Goal: Task Accomplishment & Management: Use online tool/utility

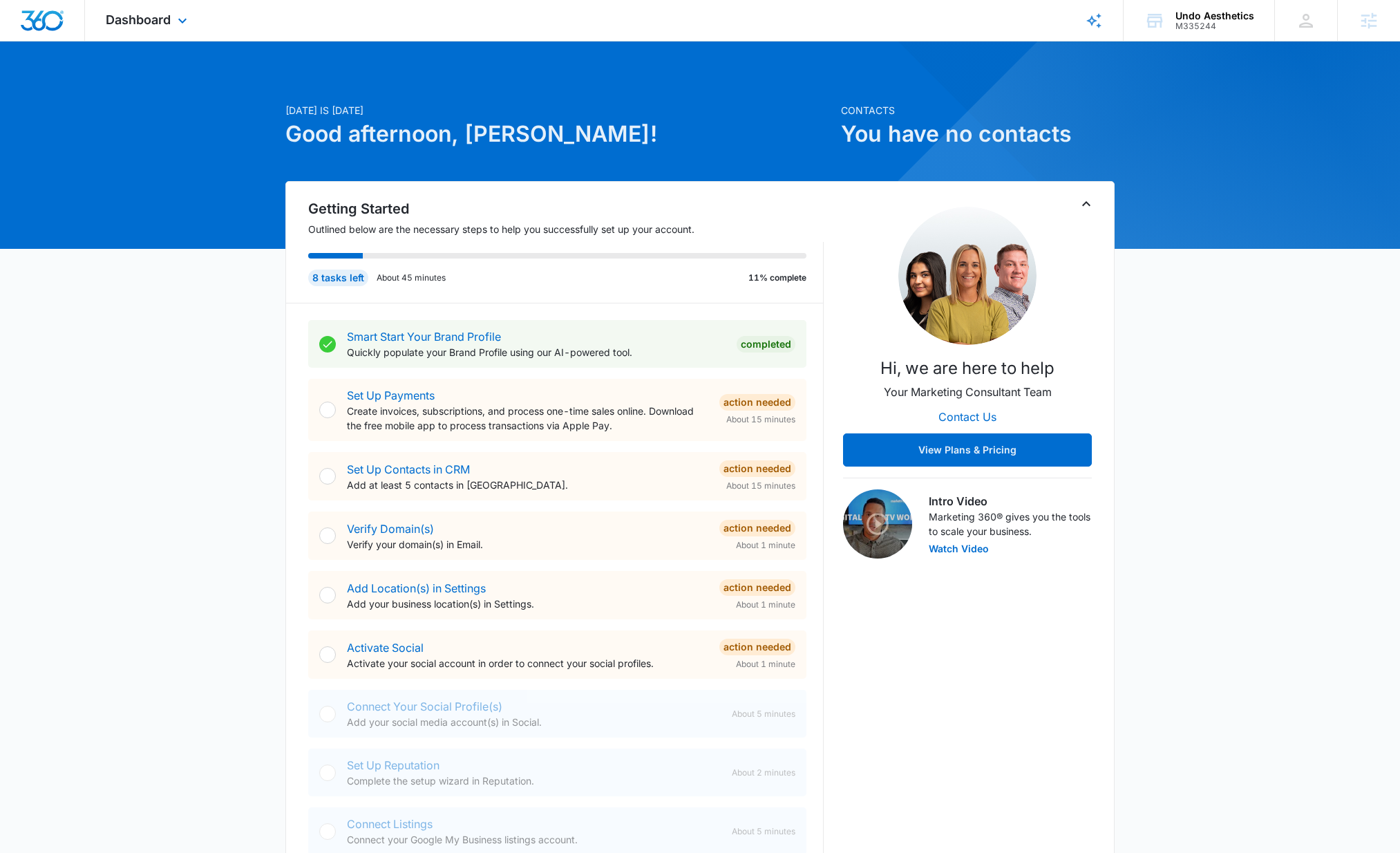
click at [139, 31] on div "Dashboard Apps Reputation Websites Forms CRM Email Social Shop Content Ads Inte…" at bounding box center [148, 20] width 127 height 41
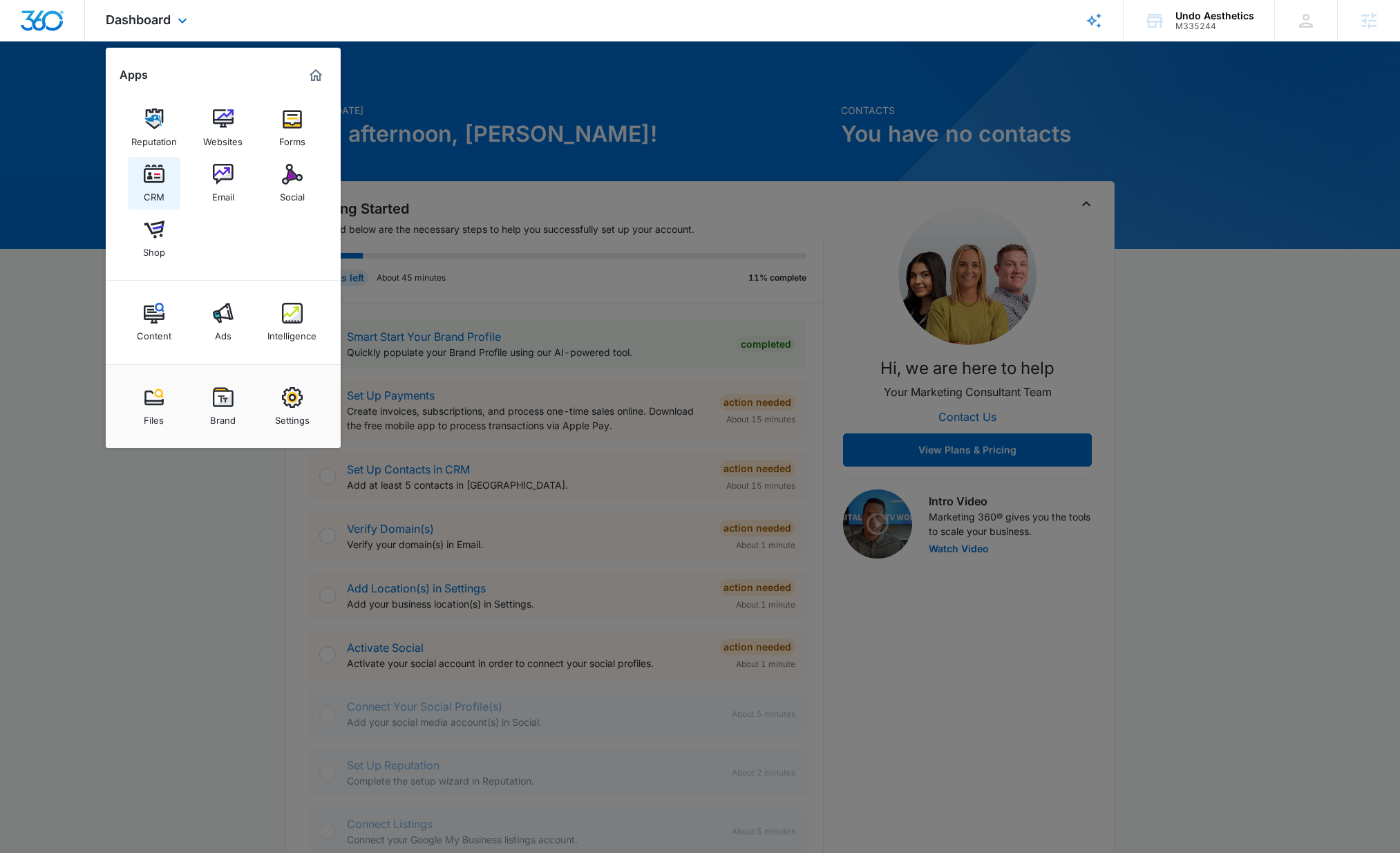
click at [167, 157] on link "CRM" at bounding box center [154, 183] width 52 height 52
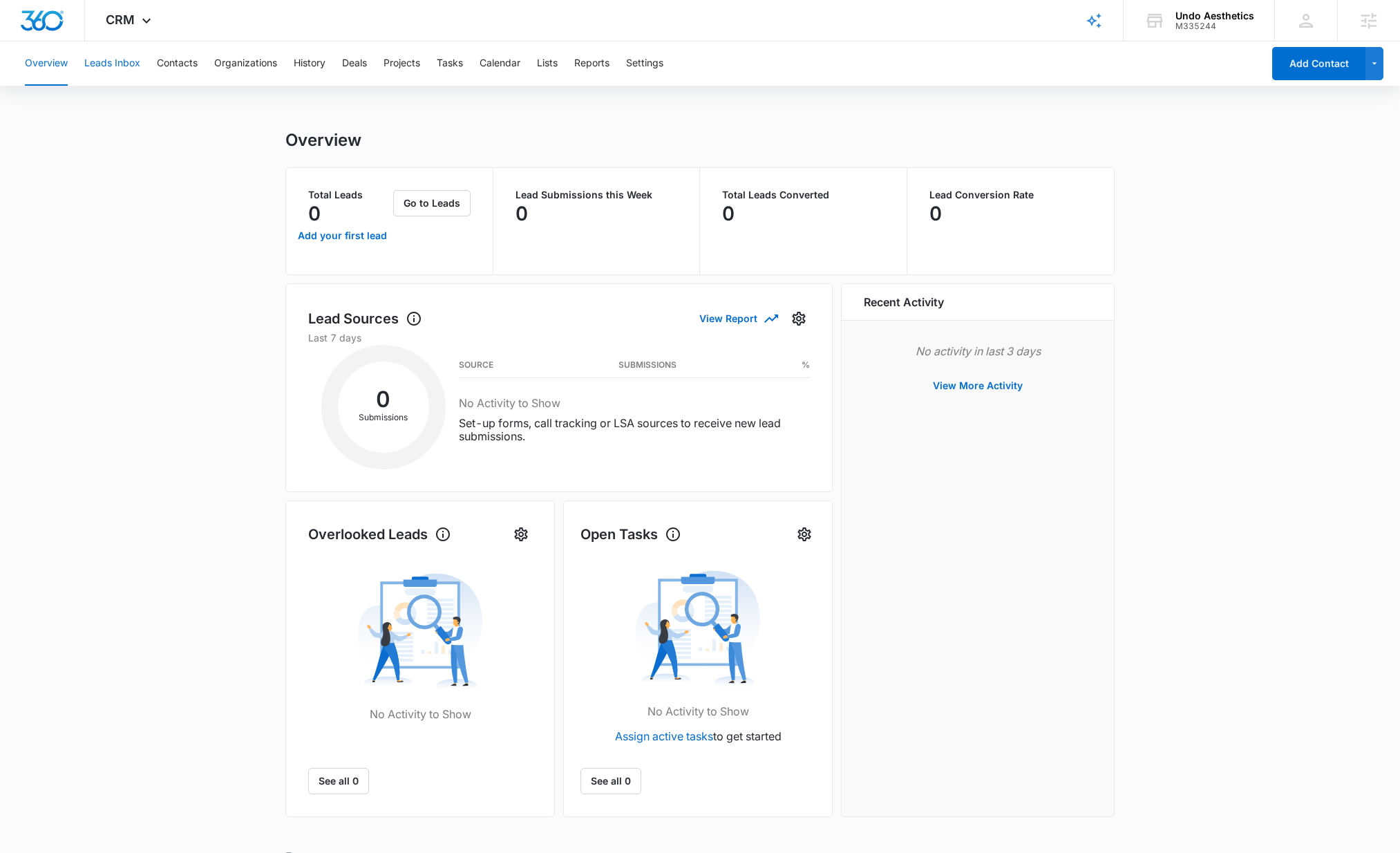
click at [137, 65] on button "Leads Inbox" at bounding box center [112, 64] width 56 height 44
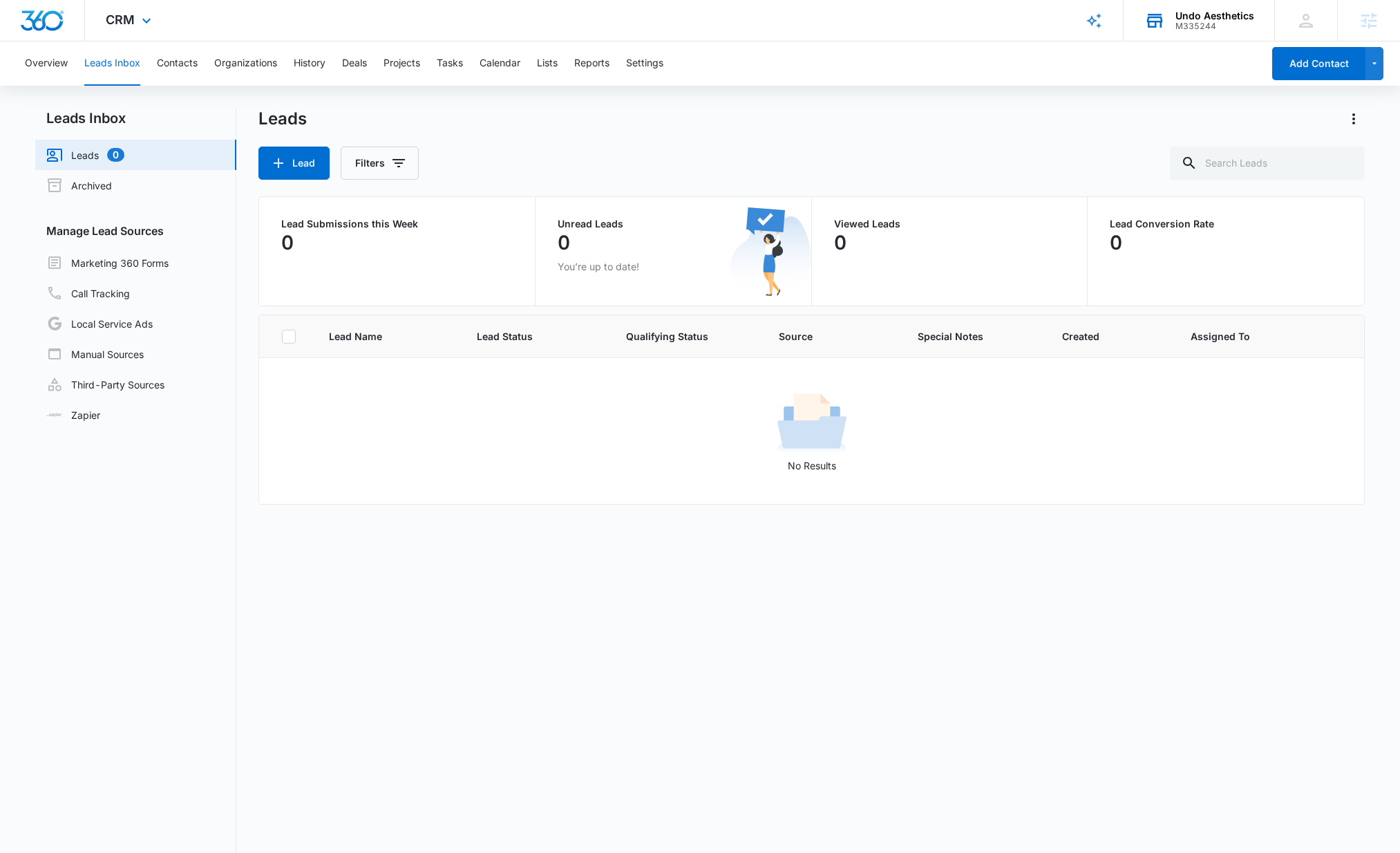
click at [1224, 28] on div "M335244" at bounding box center [1215, 26] width 79 height 10
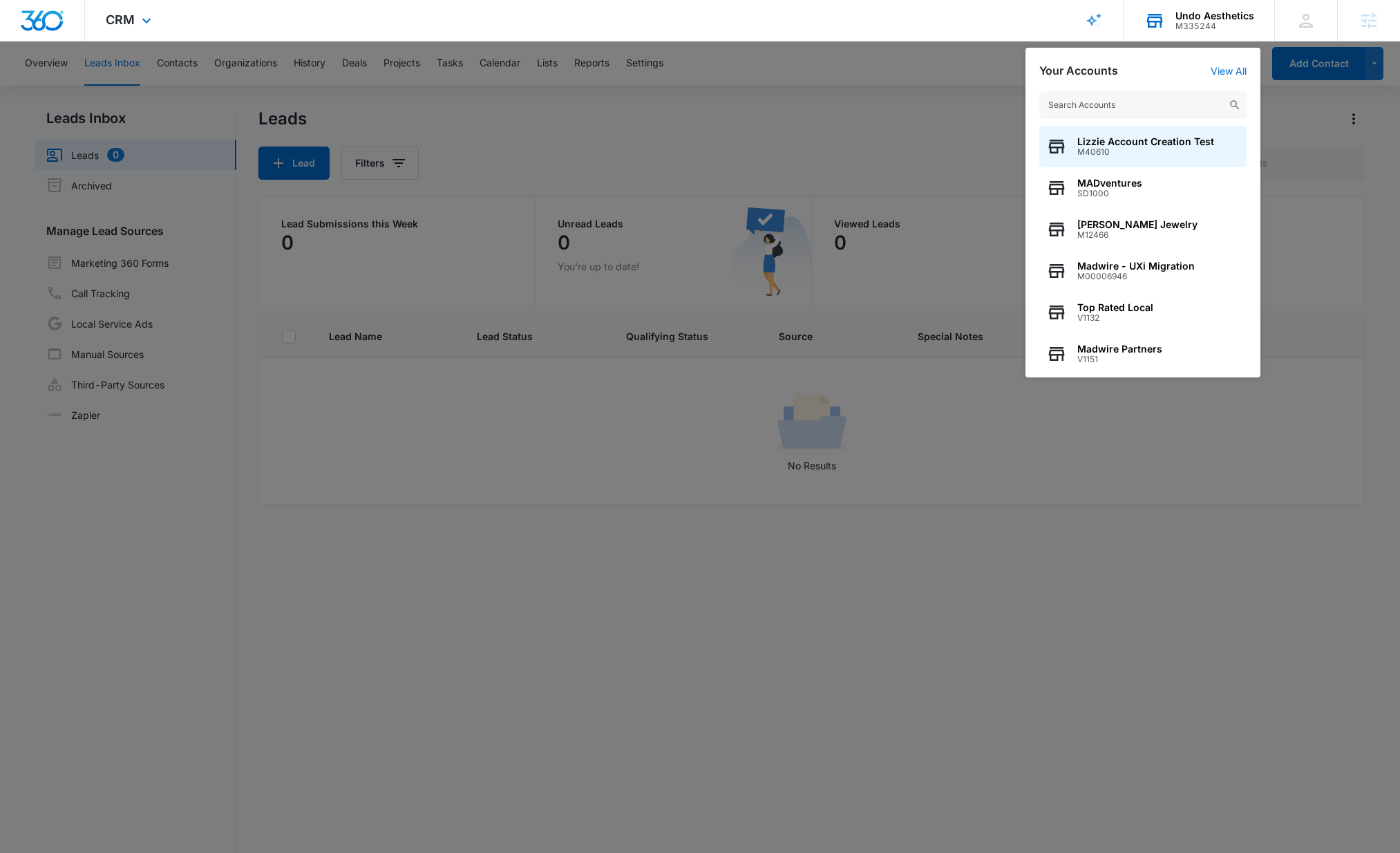
click at [1218, 25] on div "M335244" at bounding box center [1215, 26] width 79 height 10
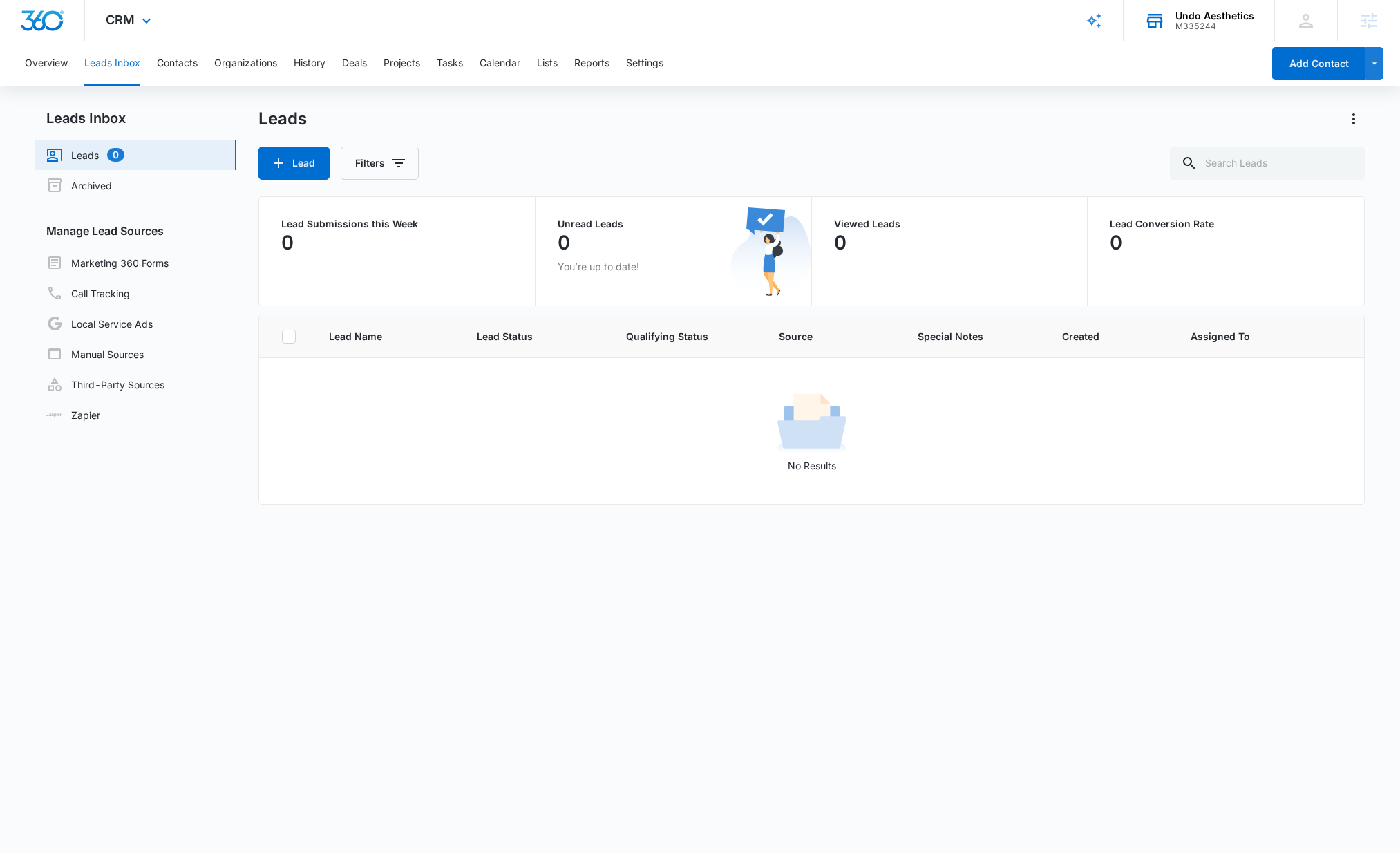
click at [1194, 21] on div "M335244" at bounding box center [1215, 26] width 79 height 10
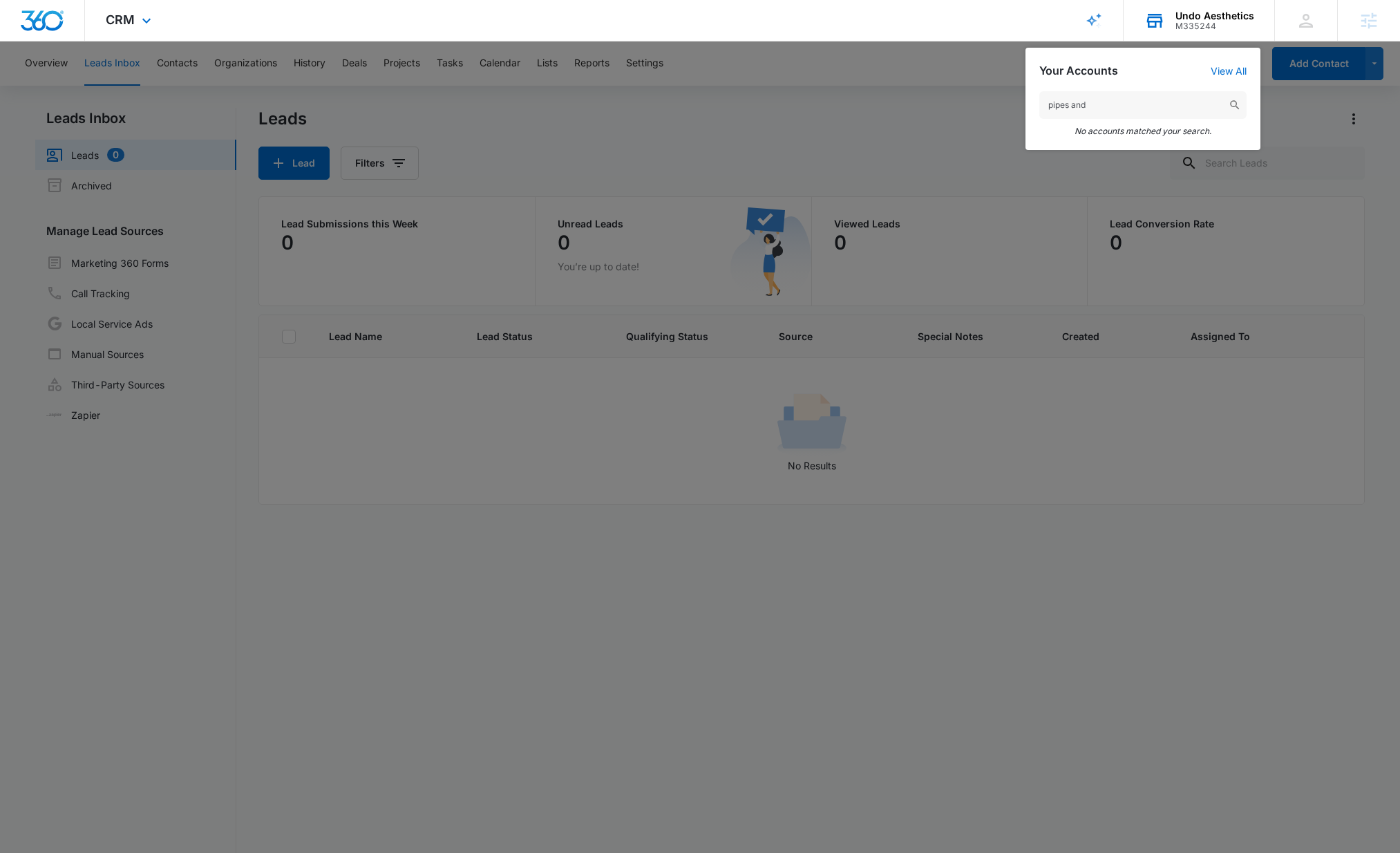
click at [1075, 106] on input "pipes and" at bounding box center [1143, 106] width 208 height 28
click at [1076, 106] on input "pipes and" at bounding box center [1143, 106] width 208 height 28
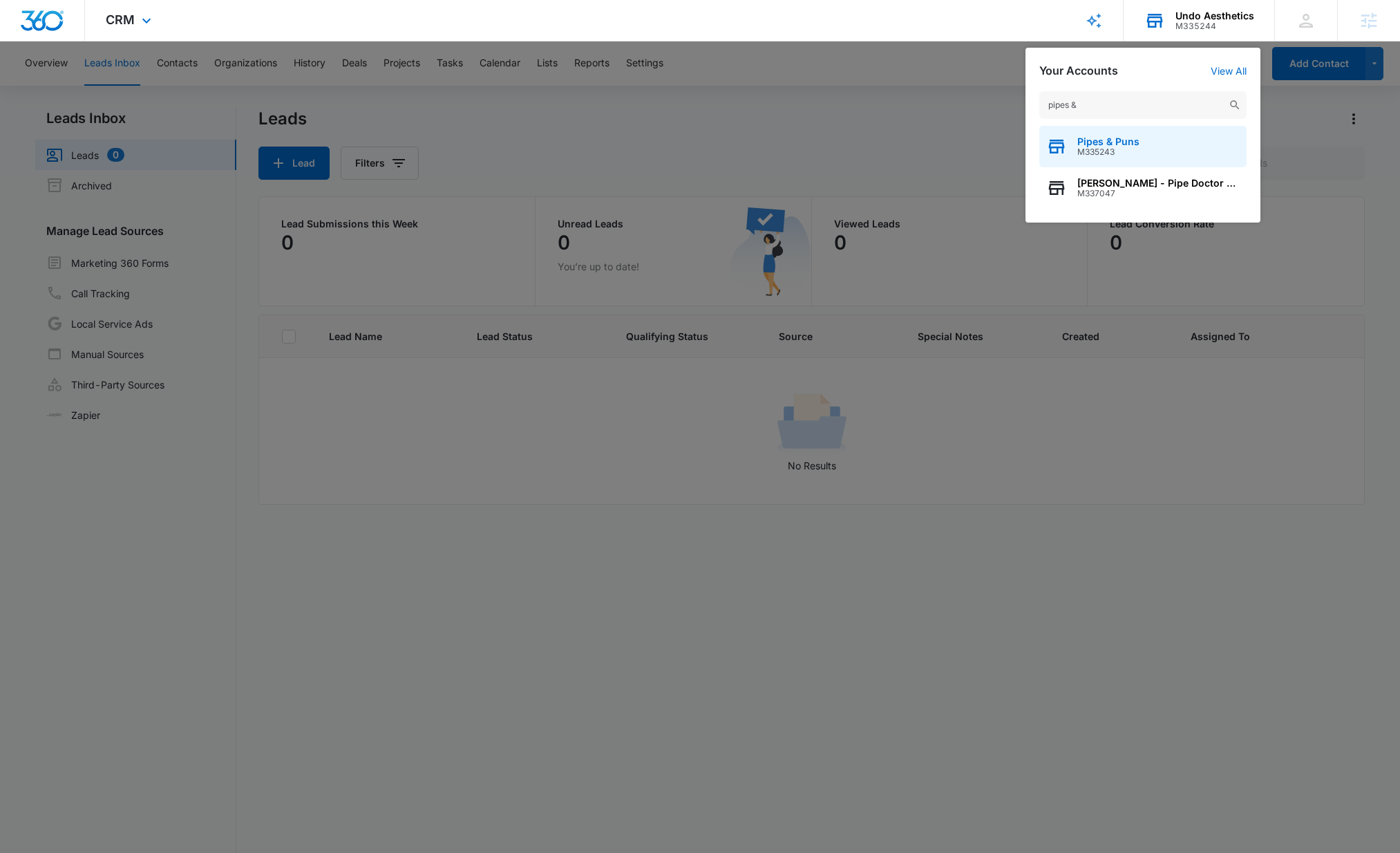
type input "pipes &"
click at [1128, 145] on span "Pipes & Puns" at bounding box center [1109, 142] width 62 height 11
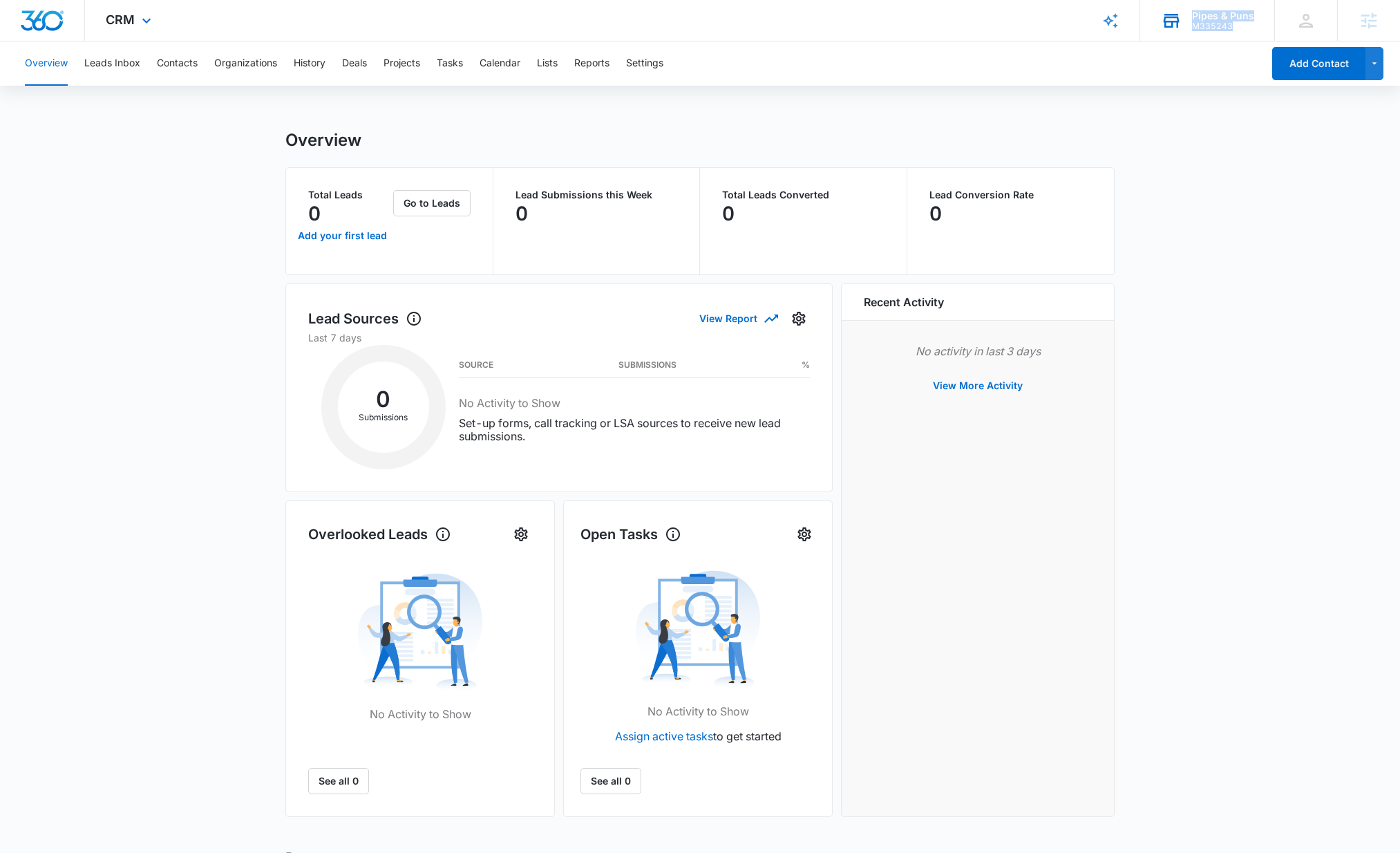
drag, startPoint x: 1236, startPoint y: 26, endPoint x: 1188, endPoint y: 8, distance: 51.3
click at [1188, 8] on div "Pipes & Puns M335243 Your Accounts View All" at bounding box center [1208, 20] width 134 height 41
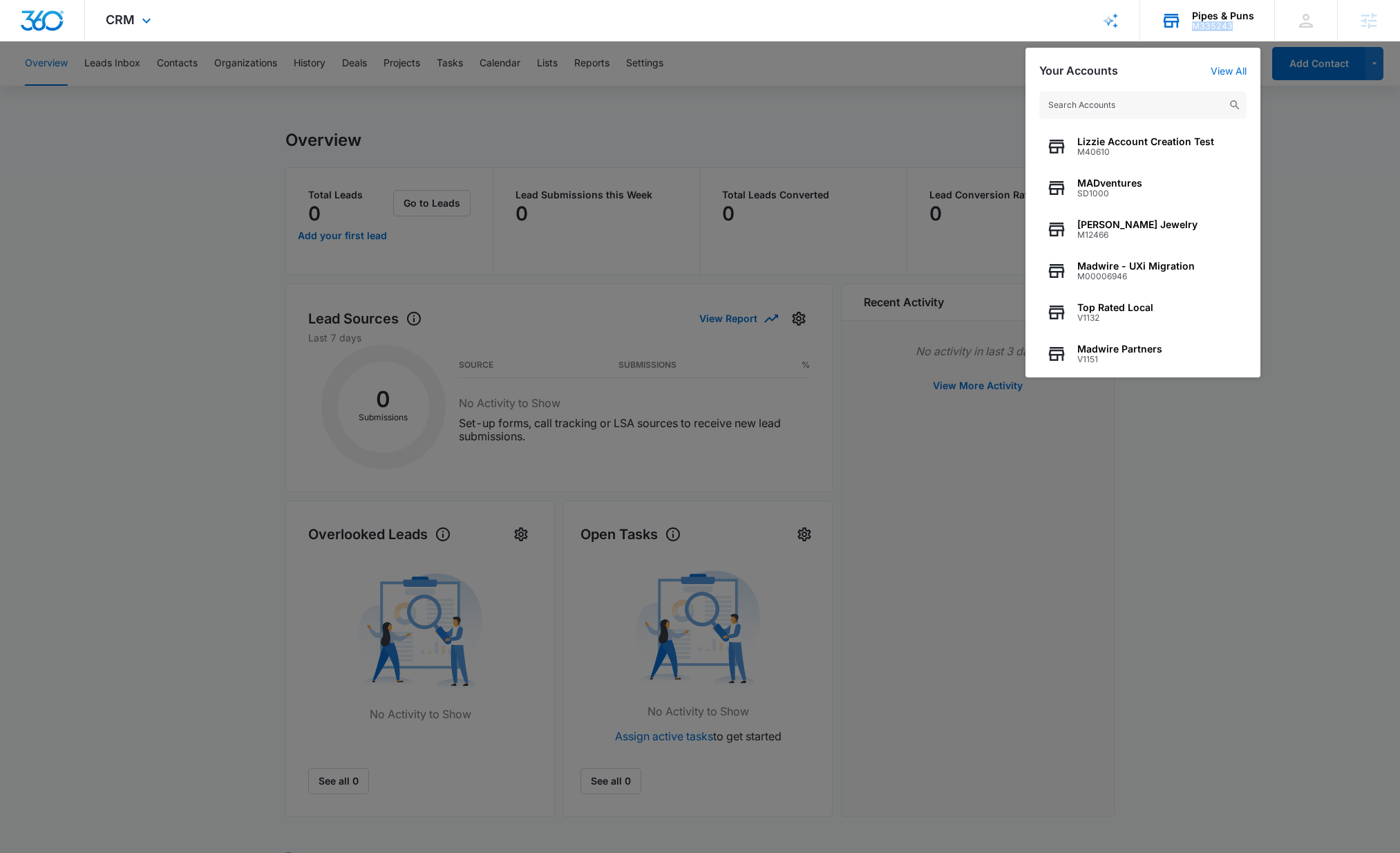
copy div "M335243"
drag, startPoint x: 1226, startPoint y: 27, endPoint x: 1196, endPoint y: 24, distance: 30.1
click at [1196, 24] on div "M335243" at bounding box center [1223, 26] width 62 height 10
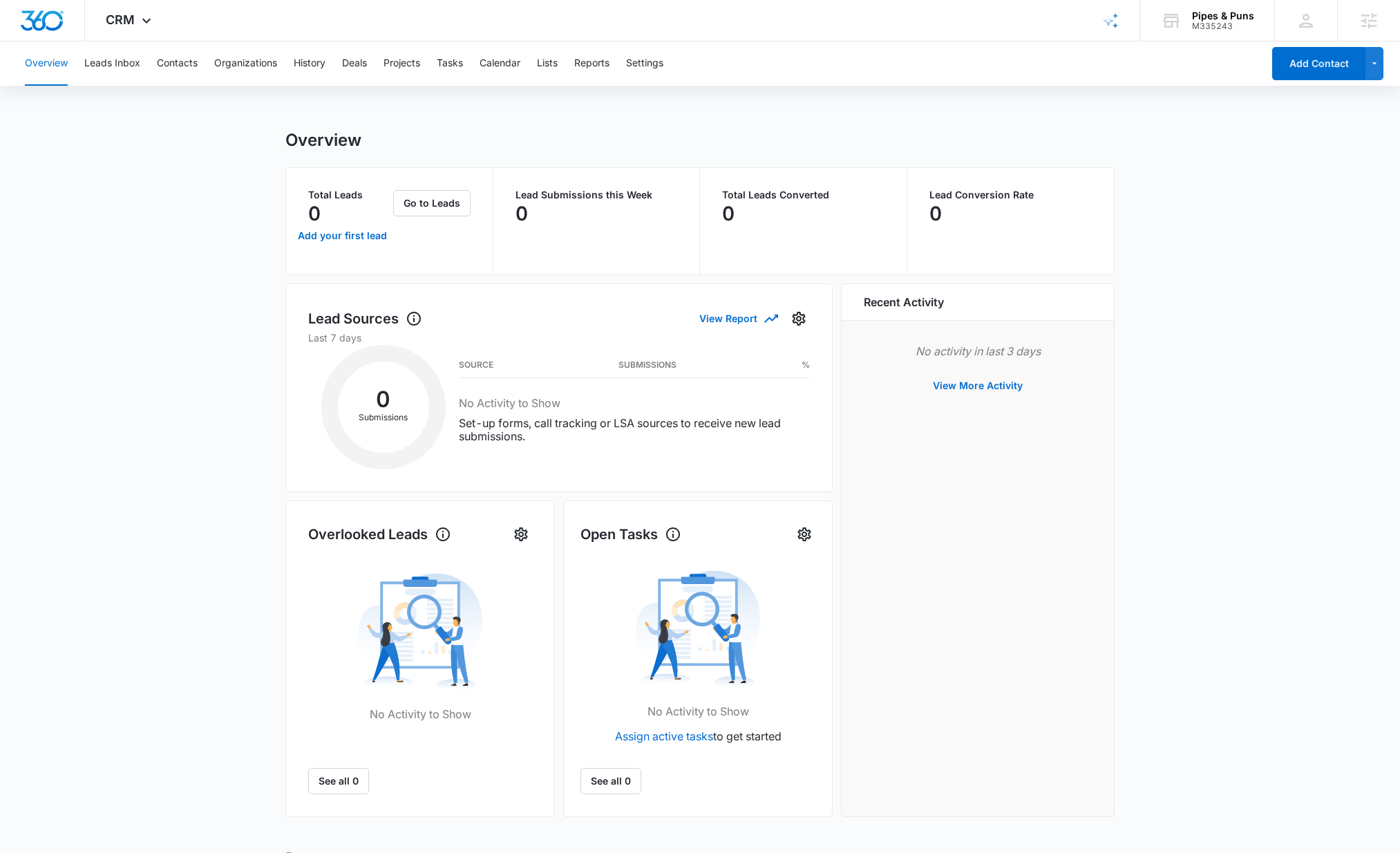
click at [79, 110] on div "Overview Leads Inbox Contacts Organizations History Deals Projects Tasks Calend…" at bounding box center [700, 572] width 1400 height 1062
click at [118, 28] on div "CRM Apps Reputation Websites Forms CRM Email Social Shop Content Ads Intelligen…" at bounding box center [130, 20] width 91 height 41
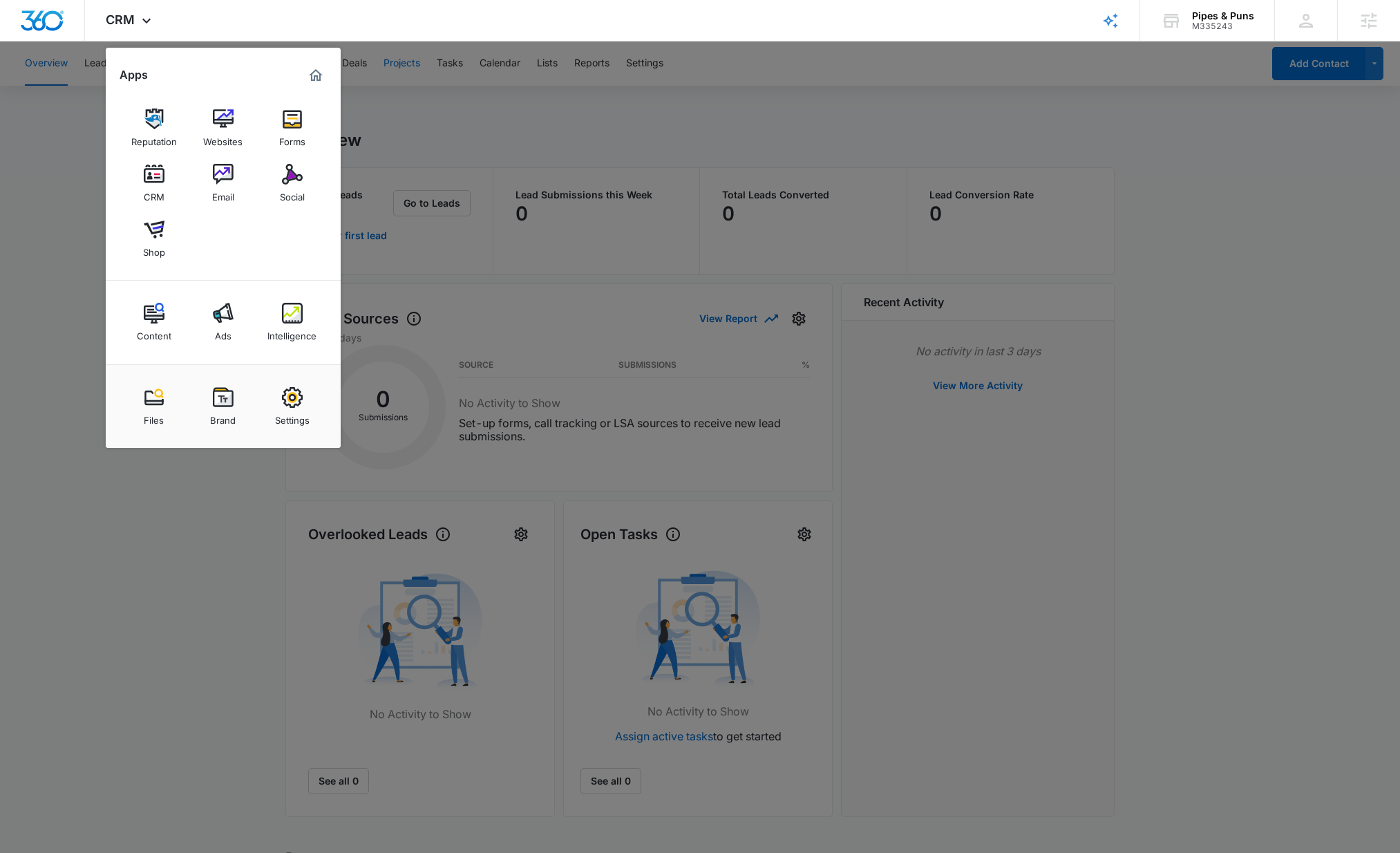
drag, startPoint x: 466, startPoint y: 114, endPoint x: 394, endPoint y: 83, distance: 78.4
click at [466, 113] on div at bounding box center [700, 426] width 1400 height 853
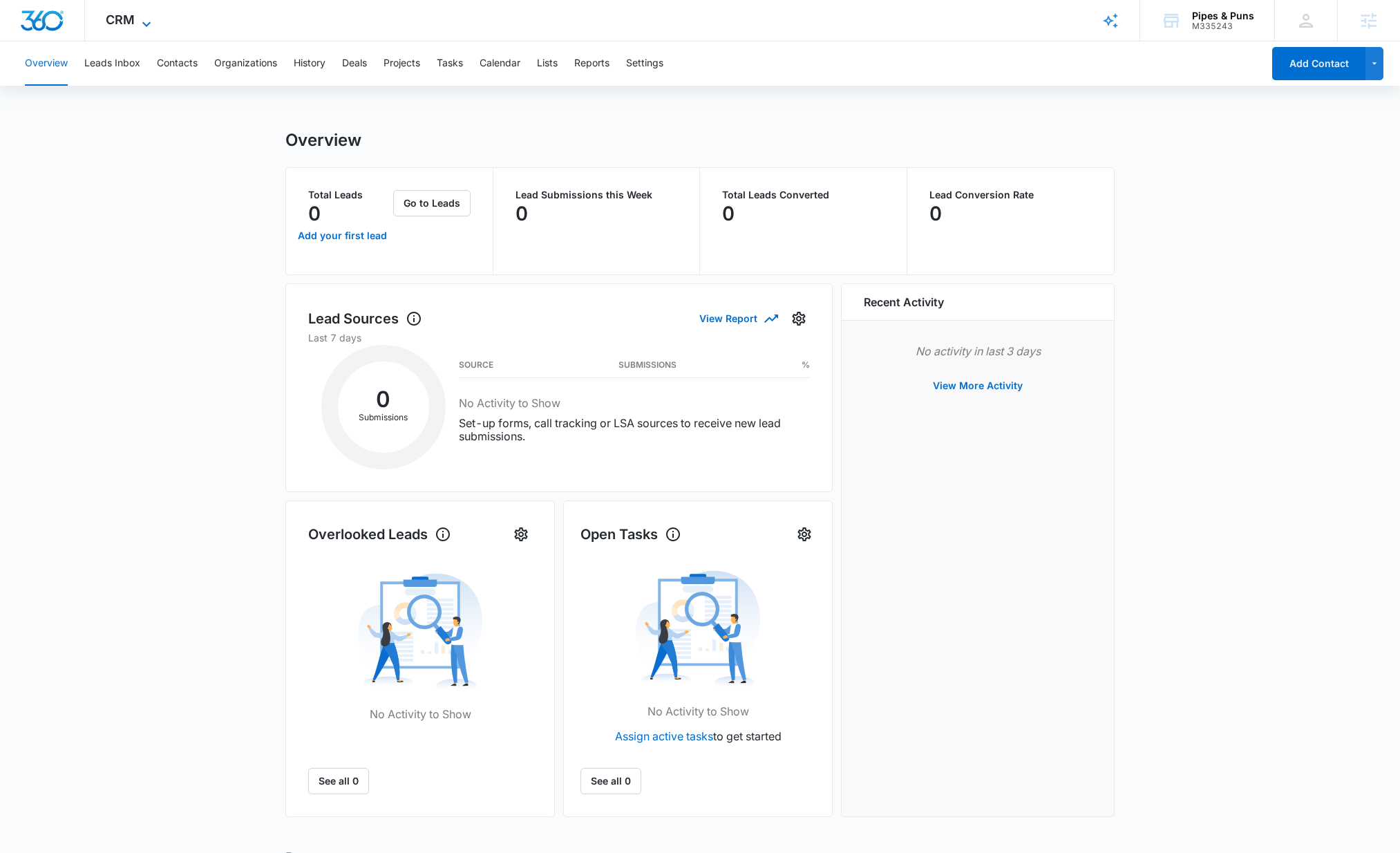
click at [145, 28] on icon at bounding box center [146, 24] width 16 height 16
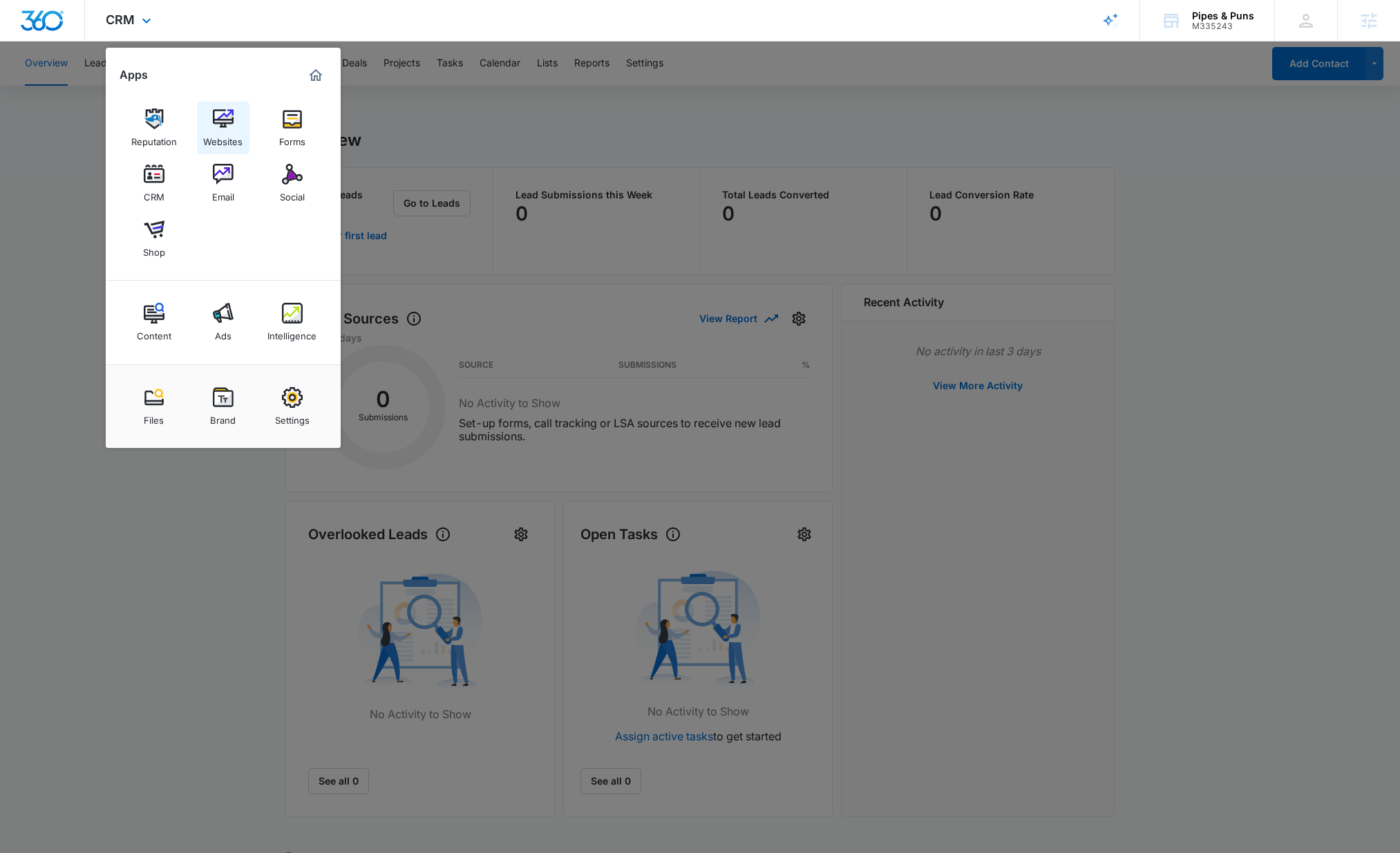
click at [224, 135] on div "Websites" at bounding box center [223, 138] width 39 height 18
